Goal: Information Seeking & Learning: Learn about a topic

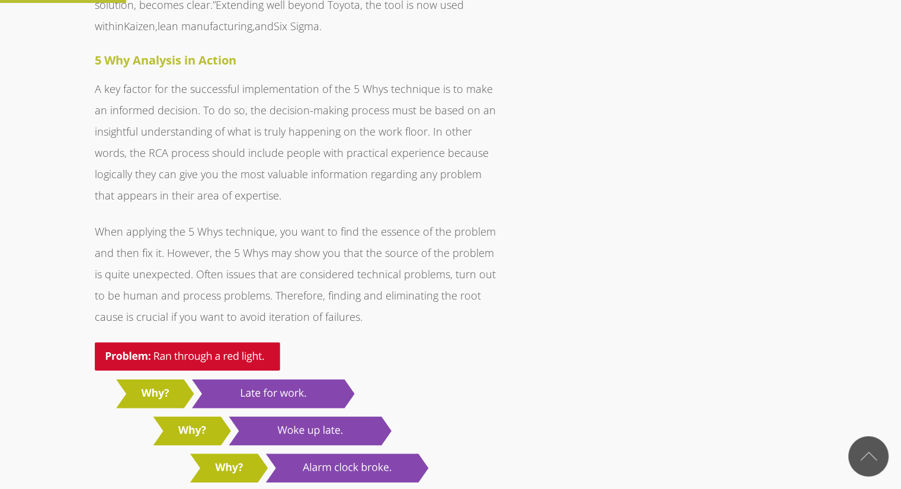
scroll to position [1066, 0]
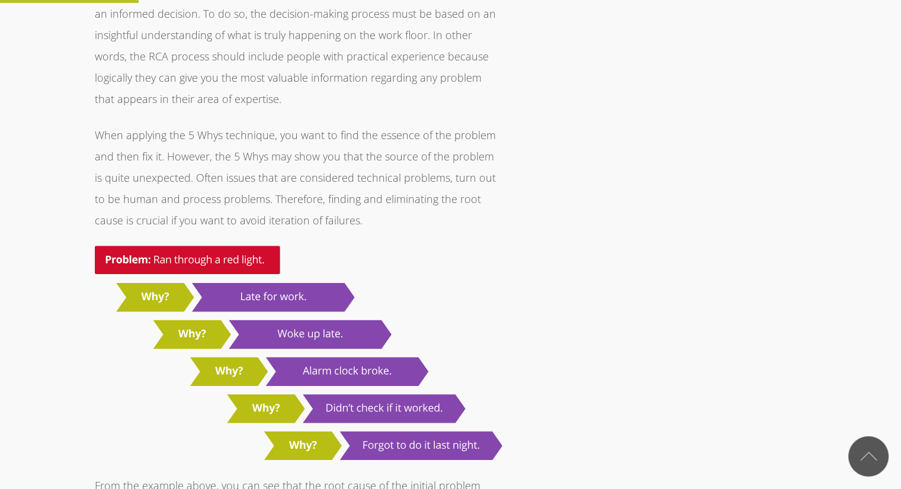
drag, startPoint x: 373, startPoint y: 237, endPoint x: 322, endPoint y: 295, distance: 77.7
click at [372, 246] on img at bounding box center [298, 353] width 407 height 214
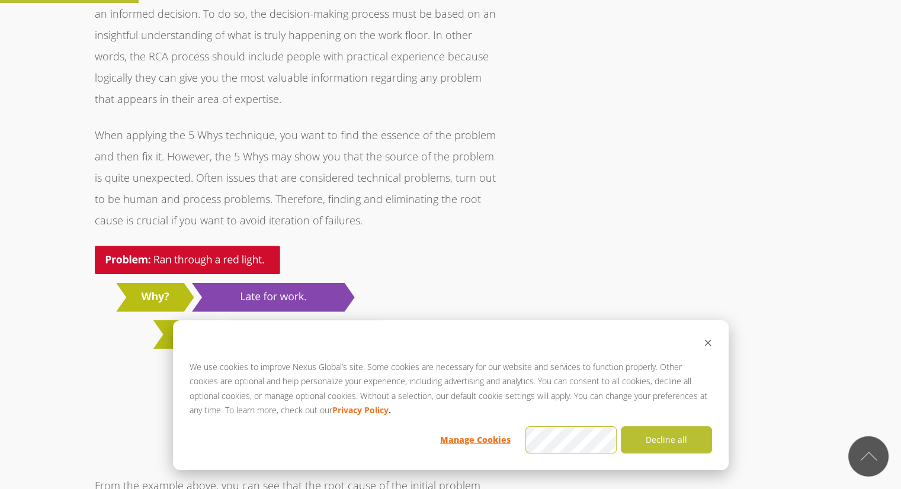
click at [712, 348] on div "We use cookies to improve Nexus Global’s site. Some cookies are necessary for o…" at bounding box center [450, 395] width 555 height 150
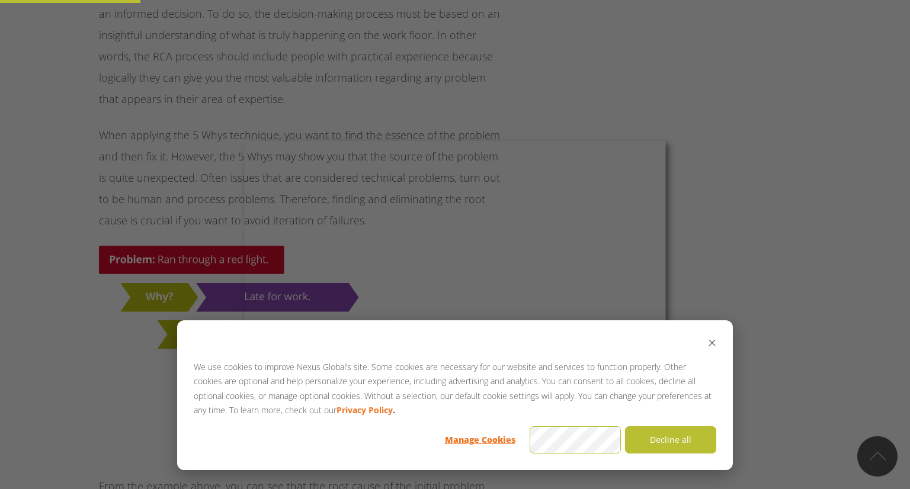
click at [765, 278] on div at bounding box center [459, 247] width 918 height 494
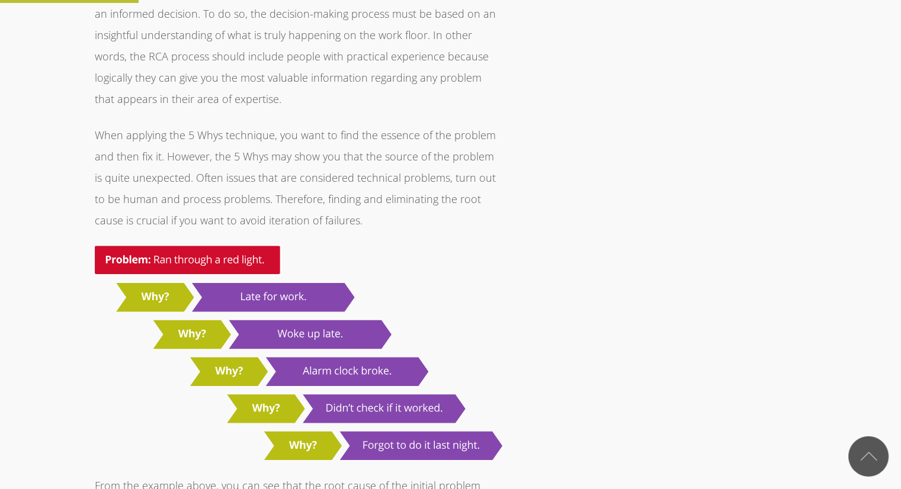
click at [269, 369] on img at bounding box center [298, 353] width 407 height 214
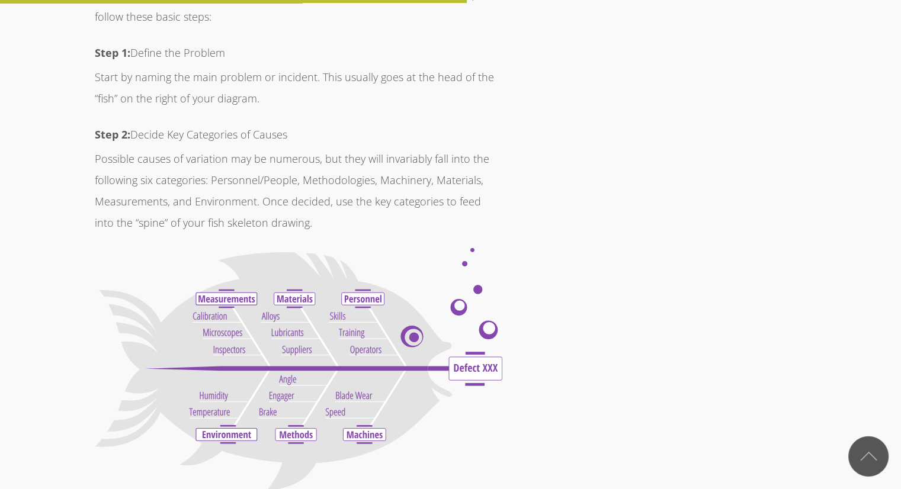
scroll to position [3612, 0]
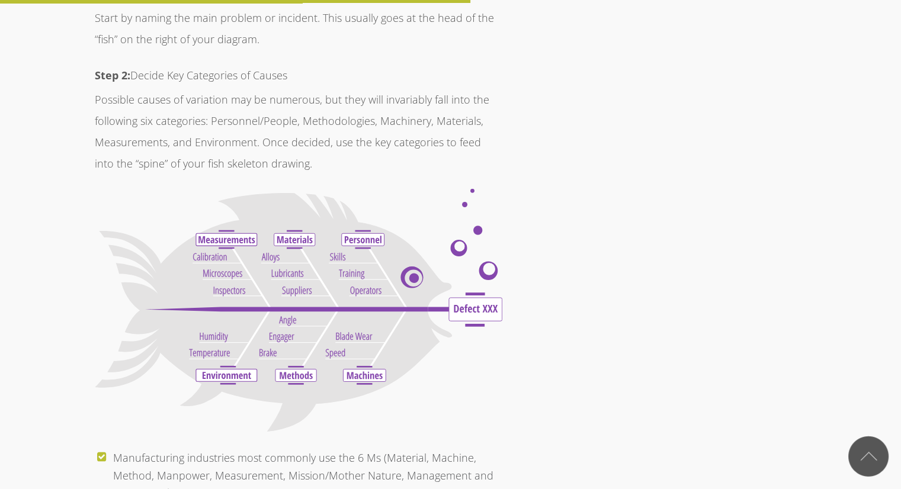
click at [343, 314] on img at bounding box center [298, 310] width 407 height 243
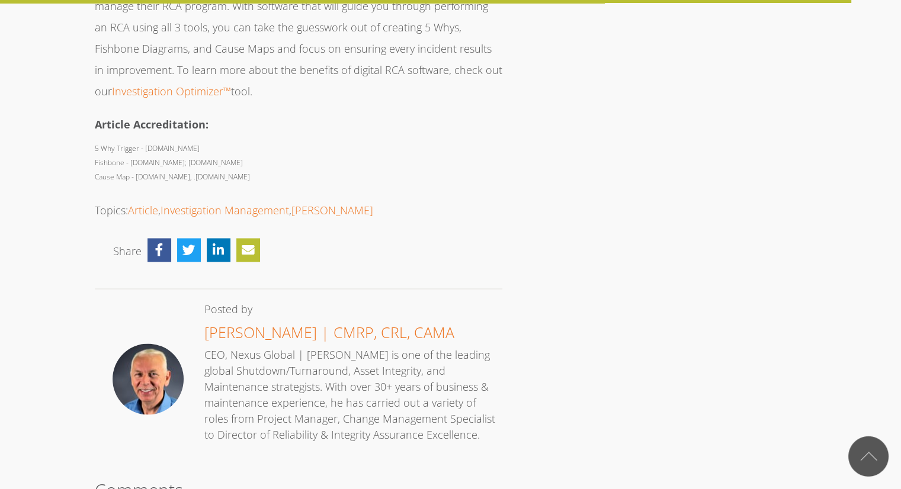
scroll to position [6277, 0]
